Goal: Answer question/provide support

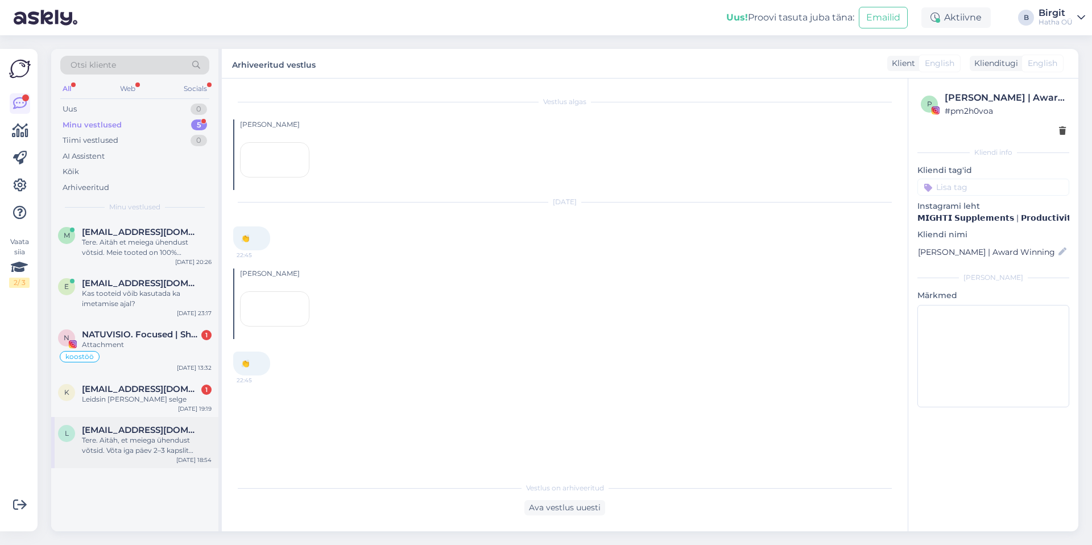
scroll to position [51, 0]
click at [144, 437] on div "Tere. Aitäh, et meiega ühendust võtsid. Võta iga päev 2–3 kapslit pärast hommik…" at bounding box center [147, 445] width 130 height 20
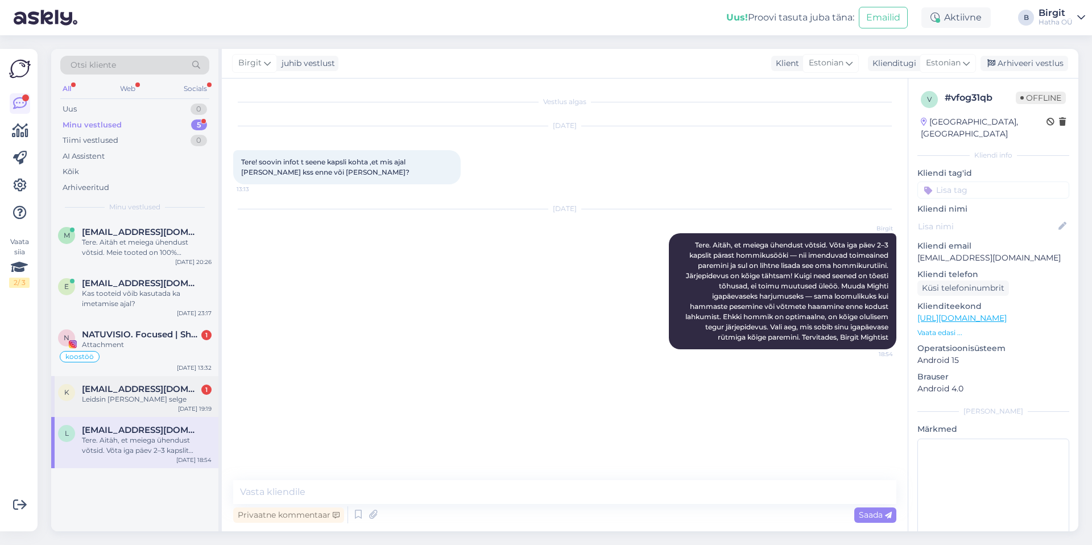
click at [131, 392] on span "[EMAIL_ADDRESS][DOMAIN_NAME]" at bounding box center [141, 389] width 118 height 10
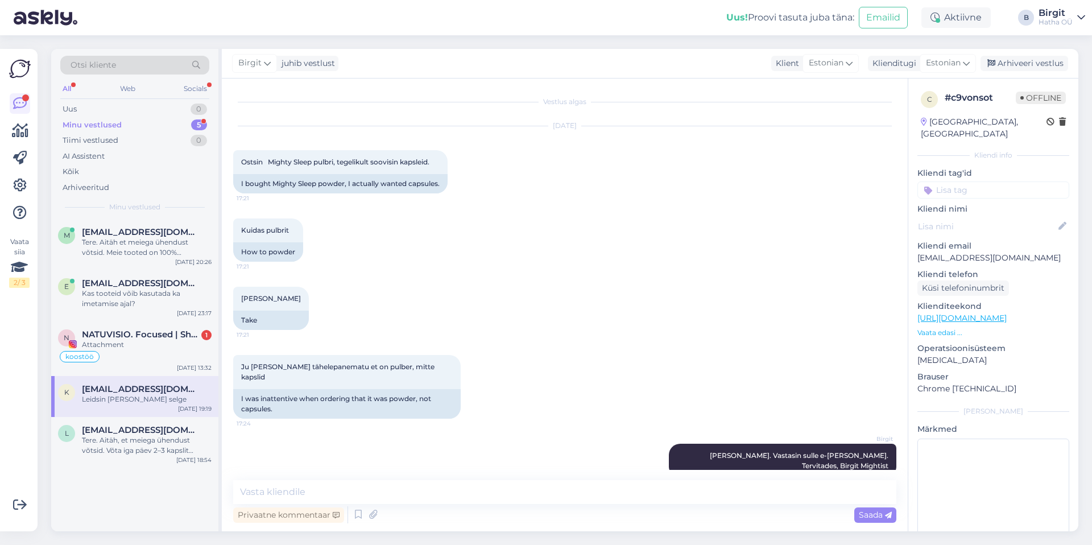
scroll to position [59, 0]
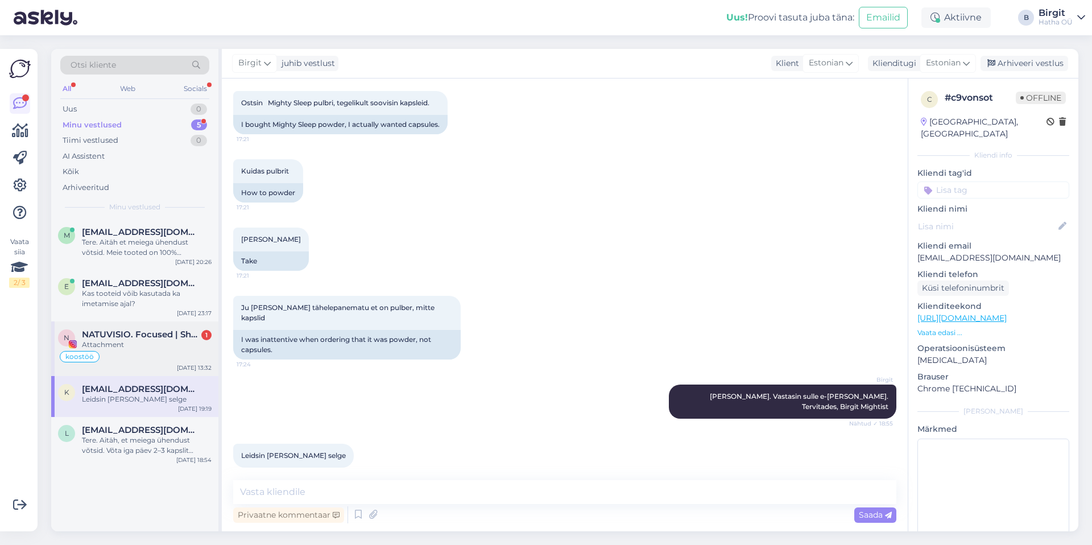
click at [151, 342] on div "Attachment" at bounding box center [147, 345] width 130 height 10
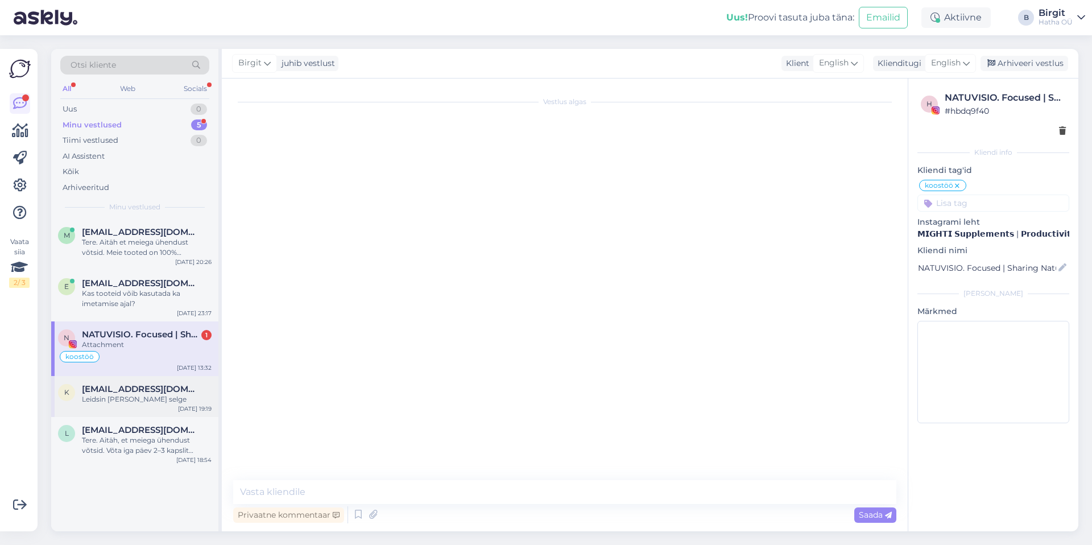
click at [141, 386] on span "[EMAIL_ADDRESS][DOMAIN_NAME]" at bounding box center [141, 389] width 118 height 10
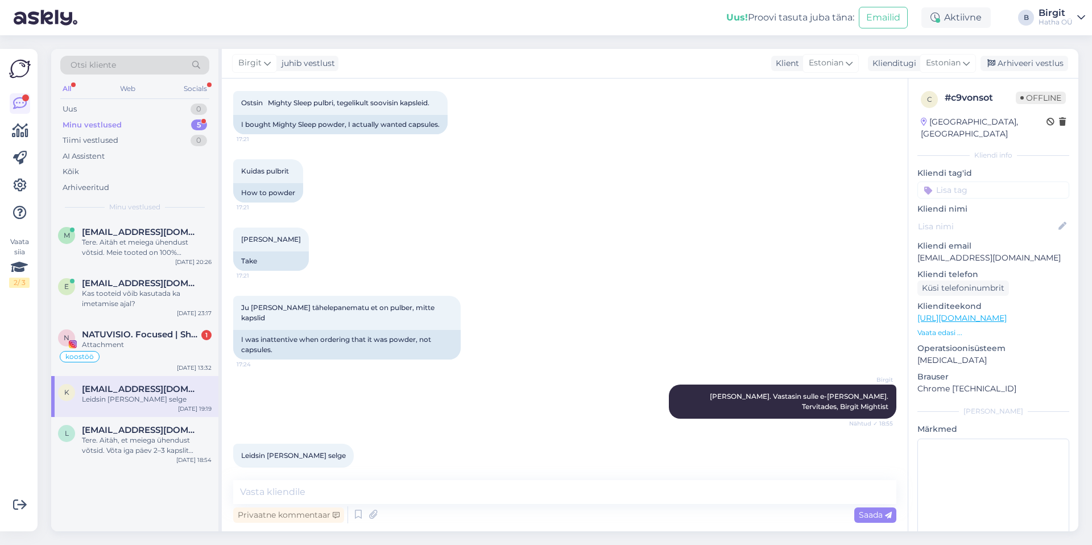
click at [999, 181] on input at bounding box center [994, 189] width 152 height 17
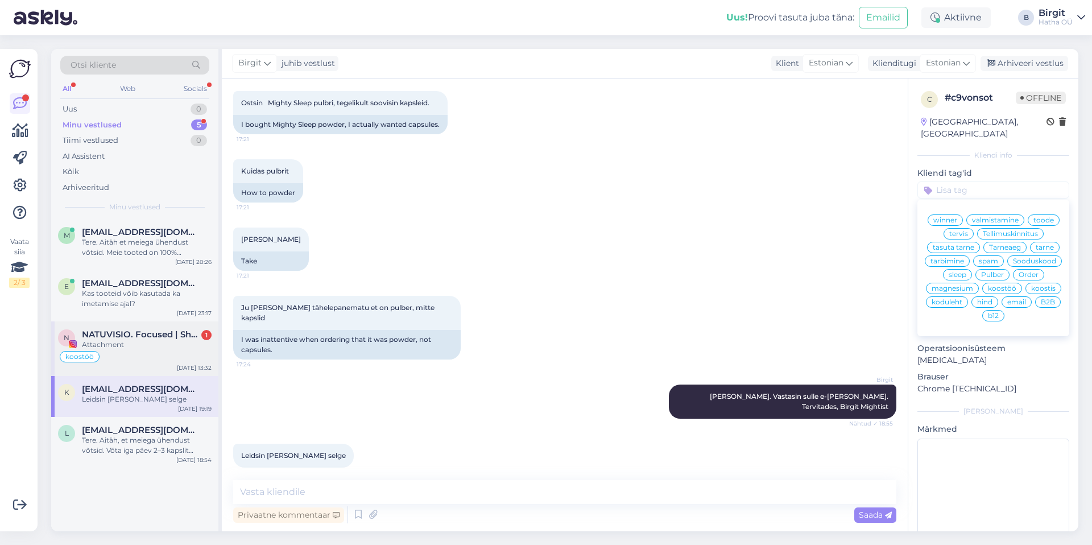
click at [118, 349] on div "Attachment" at bounding box center [147, 345] width 130 height 10
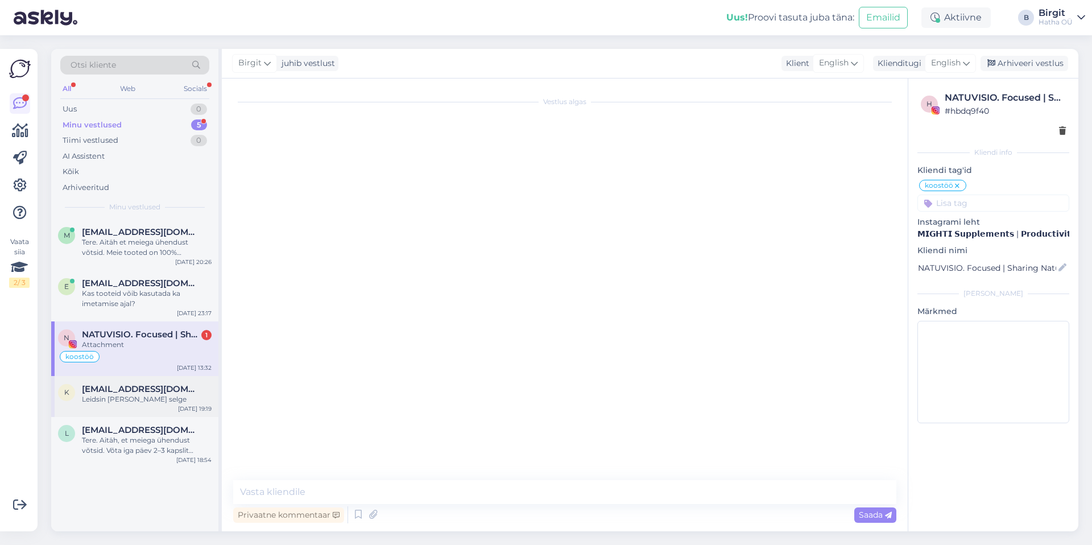
click at [142, 394] on div "Leidsin [PERSON_NAME] selge" at bounding box center [147, 399] width 130 height 10
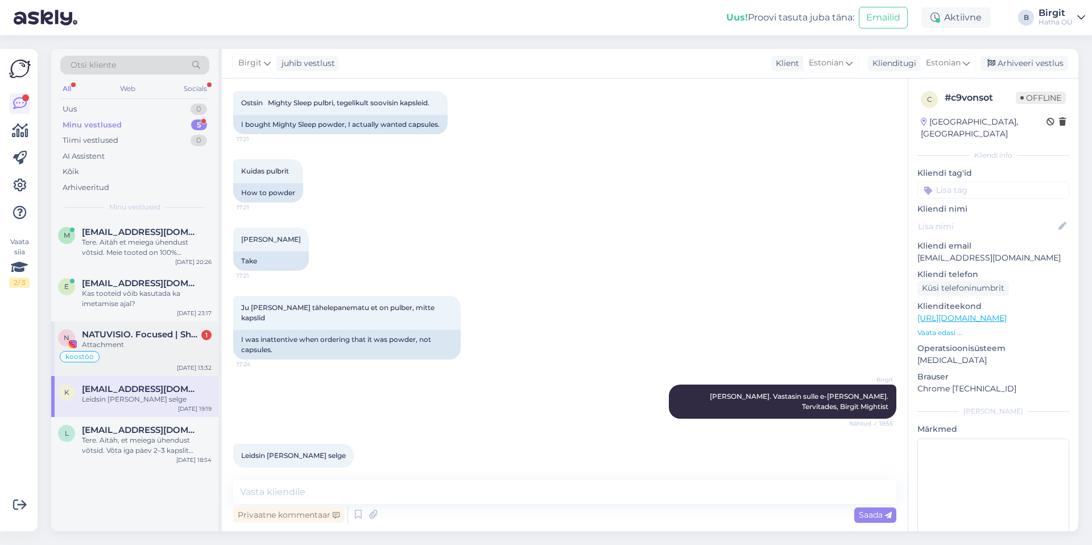
click at [146, 329] on span "NATUVISIO. Focused | Sharing Natural Vision" at bounding box center [141, 334] width 118 height 10
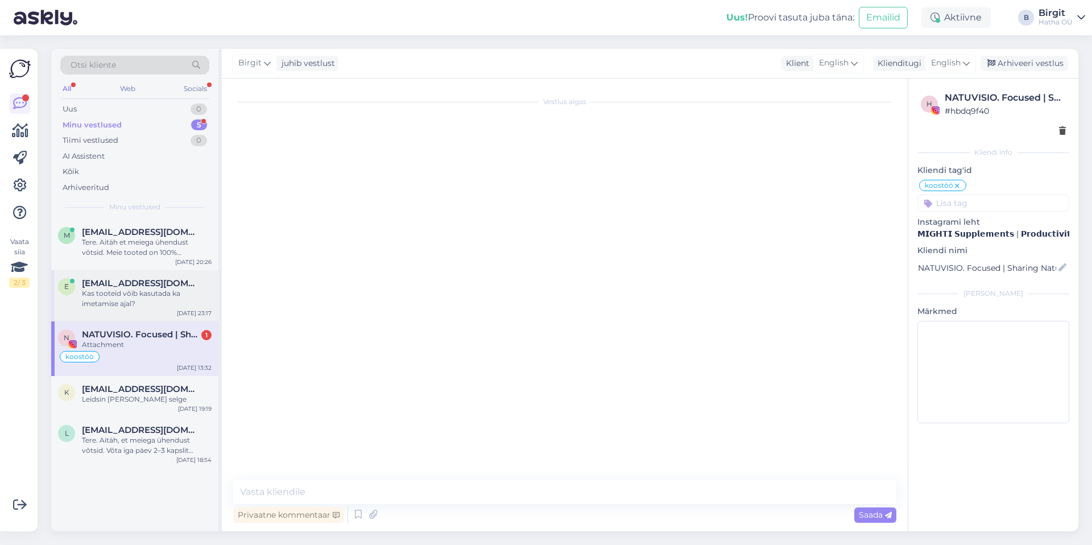
click at [152, 291] on div "Kas tooteid võib kasutada ka imetamise ajal?" at bounding box center [147, 298] width 130 height 20
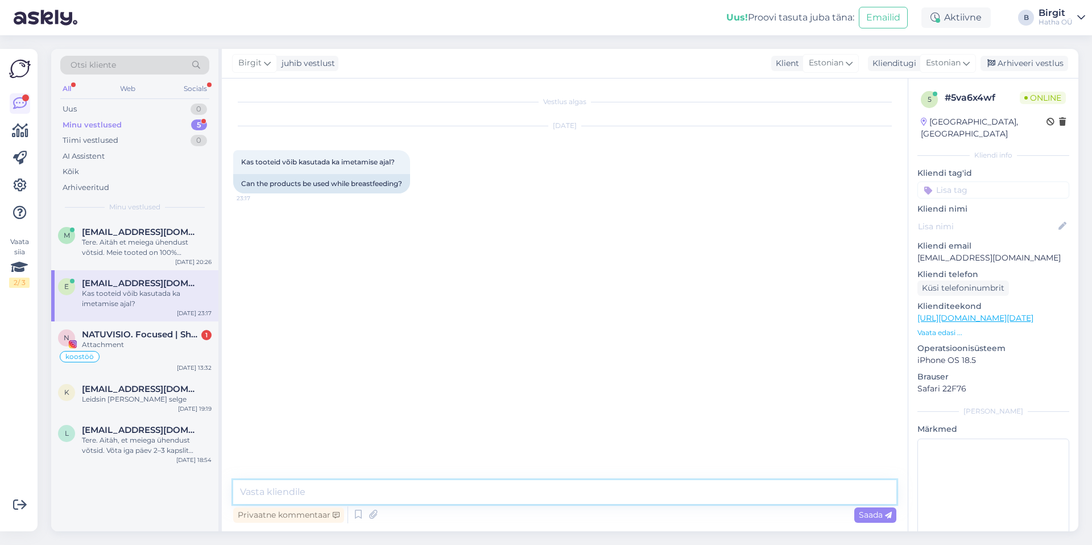
click at [315, 493] on textarea at bounding box center [564, 492] width 663 height 24
paste textarea "Aitäh, et meiega ühendust võtsid. Imetamise ajal seente toidulisandite võtmisel…"
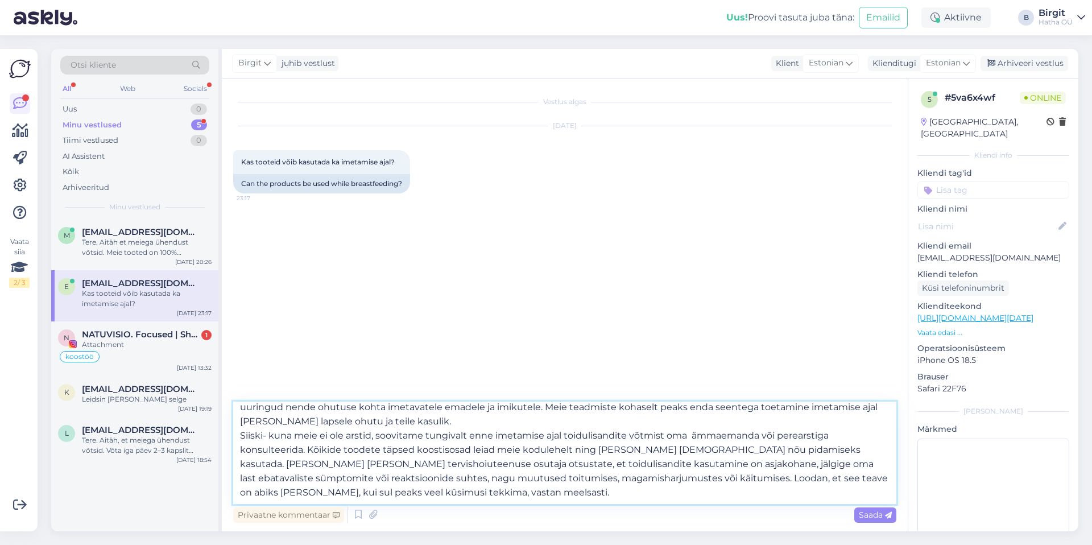
scroll to position [35, 0]
click at [490, 486] on textarea "Tere. Aitäh, et meiega ühendust võtsid. Imetamise ajal seente toidulisandite võ…" at bounding box center [564, 453] width 663 height 102
click at [484, 477] on textarea "Tere. Aitäh, et meiega ühendust võtsid. Imetamise ajal seente toidulisandite võ…" at bounding box center [564, 453] width 663 height 102
type textarea "Tere. Aitäh, et meiega ühendust võtsid. Imetamise ajal seente toidulisandite võ…"
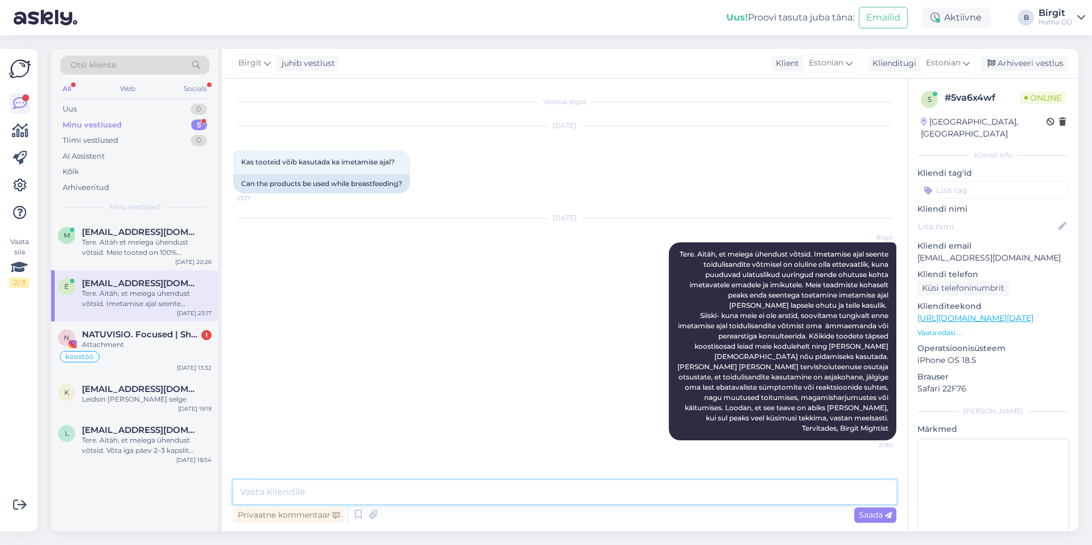
scroll to position [0, 0]
click at [976, 181] on input at bounding box center [994, 189] width 152 height 17
type input "i"
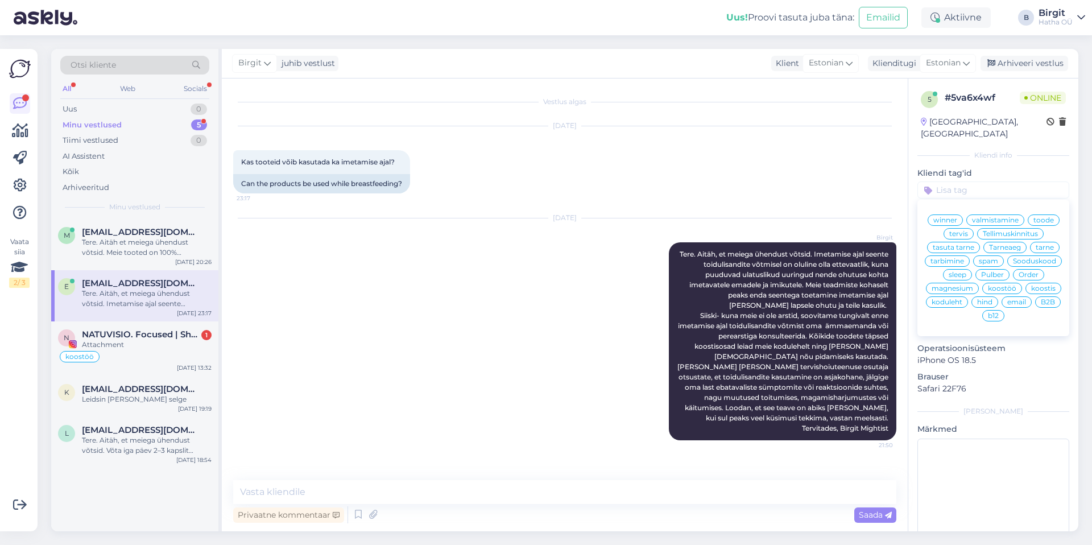
click at [964, 258] on span "tarbimine" at bounding box center [948, 261] width 34 height 7
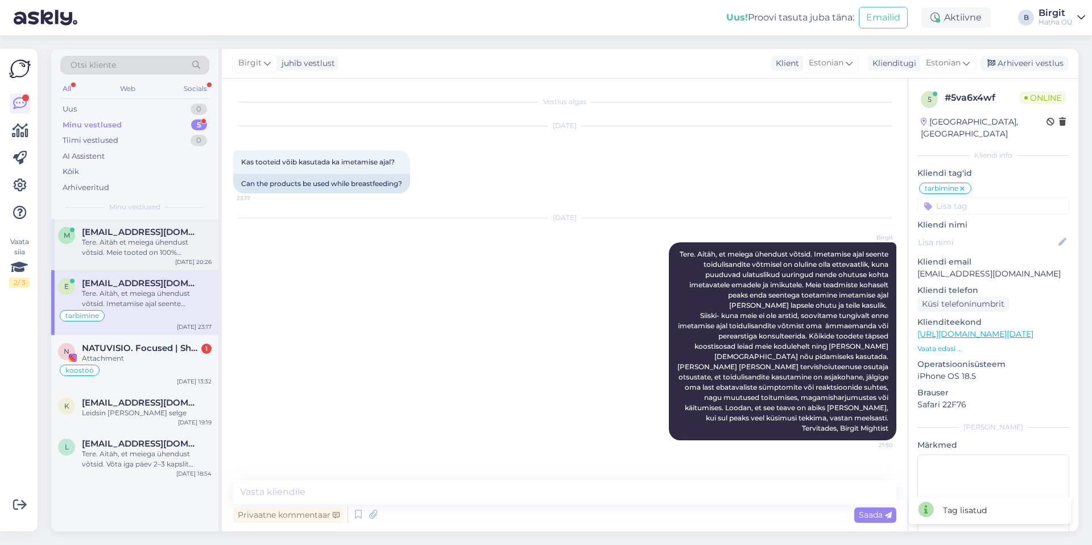
click at [144, 247] on div "Tere. Aitäh et meiega ühendust võtsid. Meie tooted on 100% looduslikud ja turva…" at bounding box center [147, 247] width 130 height 20
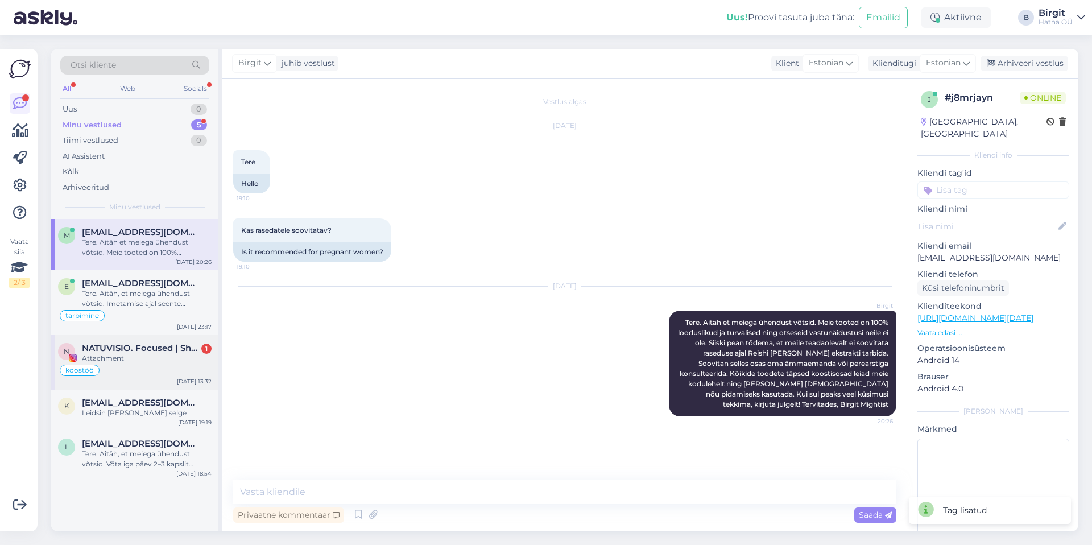
click at [126, 354] on div "Attachment" at bounding box center [147, 358] width 130 height 10
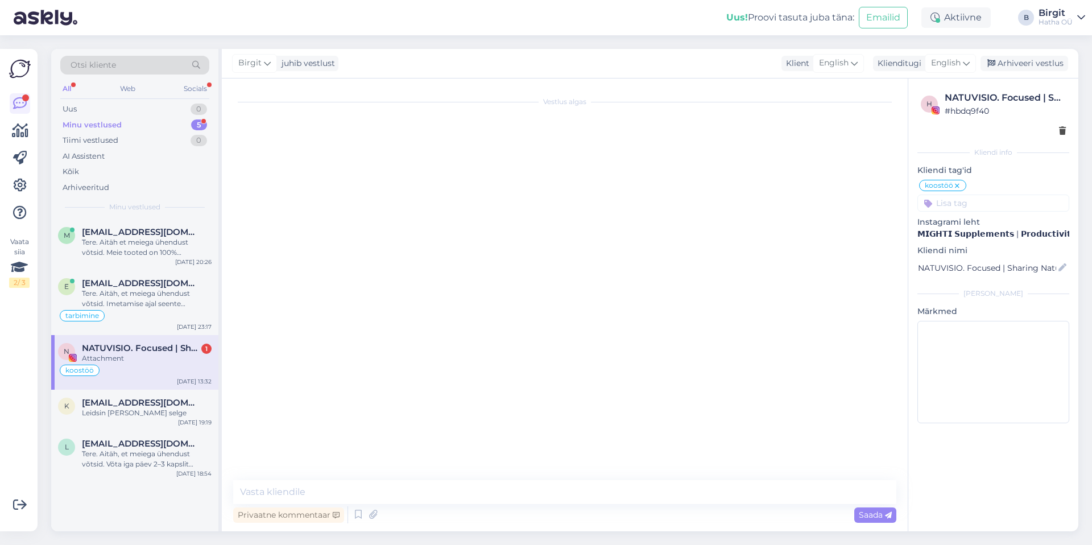
click at [126, 126] on div "Minu vestlused 5" at bounding box center [134, 125] width 149 height 16
click at [119, 111] on div "Uus 0" at bounding box center [134, 109] width 149 height 16
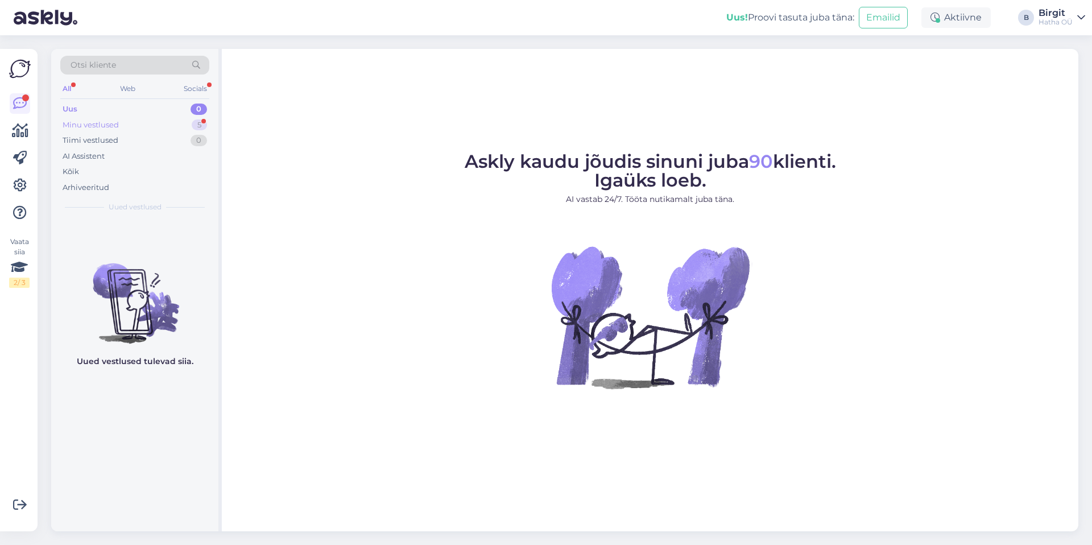
click at [108, 127] on div "Minu vestlused" at bounding box center [91, 124] width 56 height 11
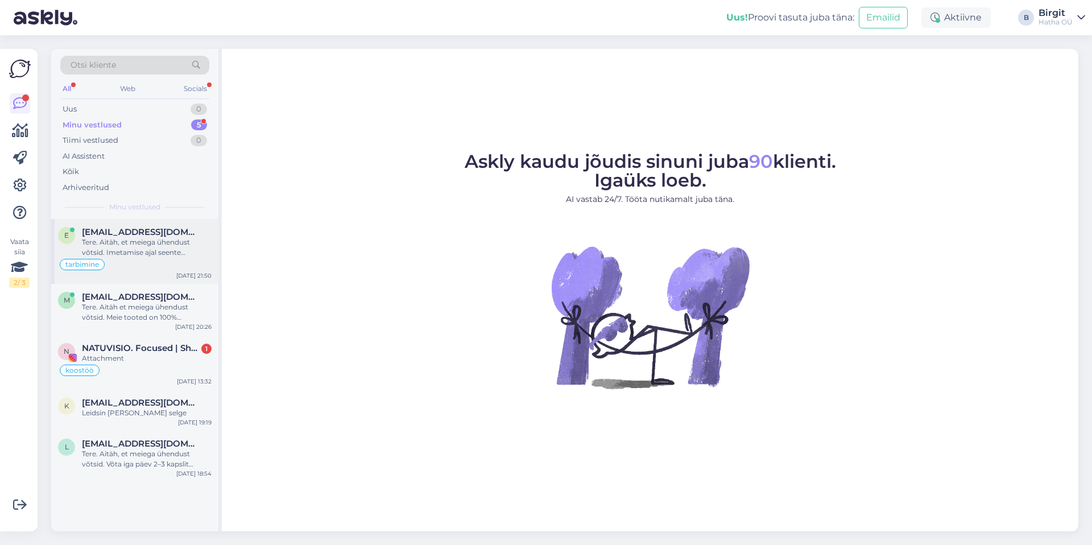
click at [139, 233] on span "[EMAIL_ADDRESS][DOMAIN_NAME]" at bounding box center [141, 232] width 118 height 10
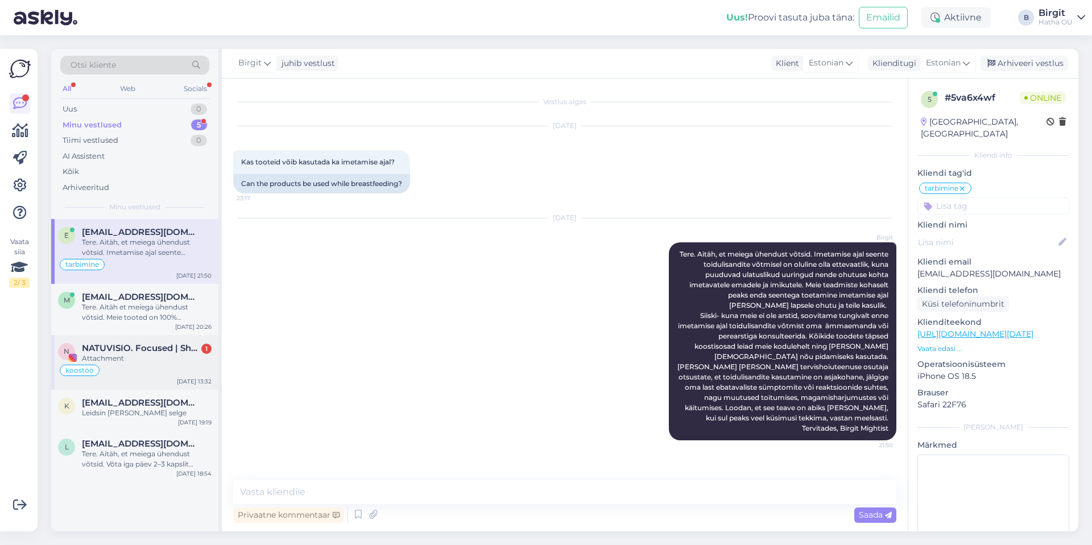
click at [127, 353] on div "Attachment" at bounding box center [147, 358] width 130 height 10
